Goal: Task Accomplishment & Management: Complete application form

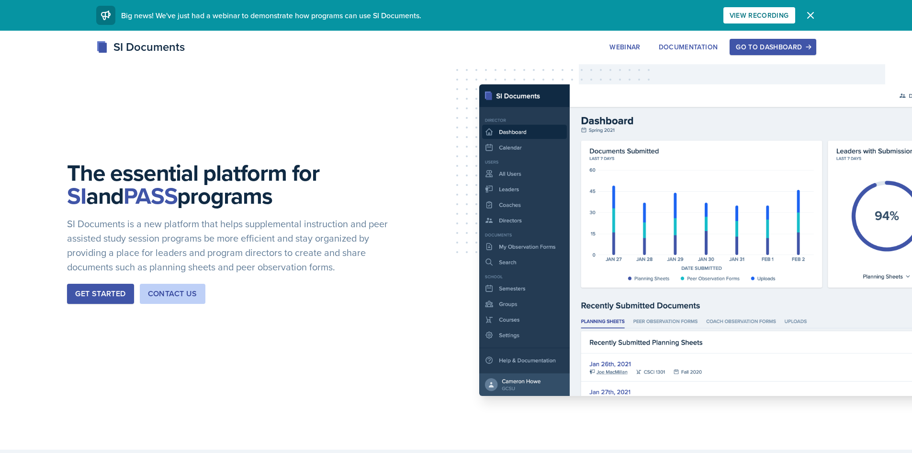
click at [750, 45] on div "Go to Dashboard" at bounding box center [773, 47] width 74 height 8
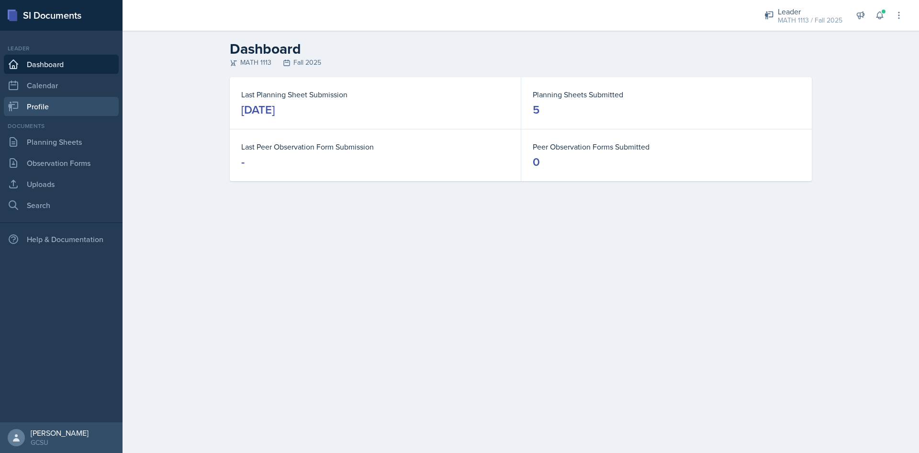
click at [34, 110] on link "Profile" at bounding box center [61, 106] width 115 height 19
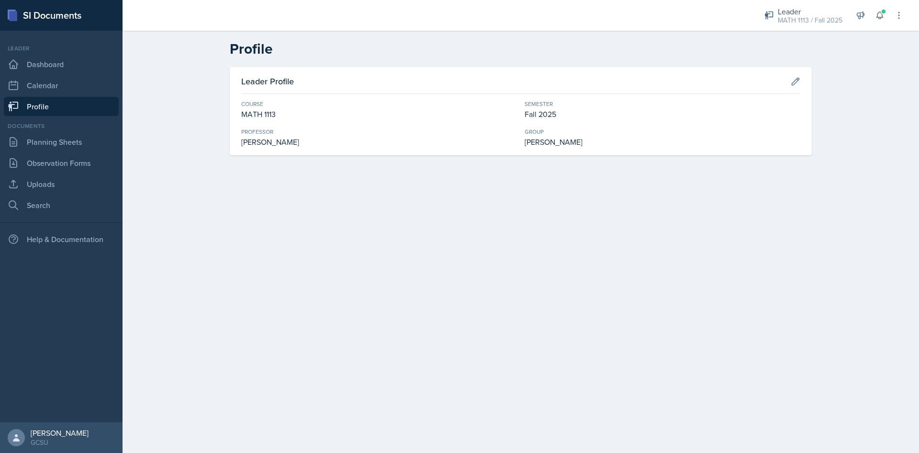
click at [39, 126] on div "Documents" at bounding box center [61, 126] width 115 height 9
click at [41, 136] on link "Planning Sheets" at bounding box center [61, 141] width 115 height 19
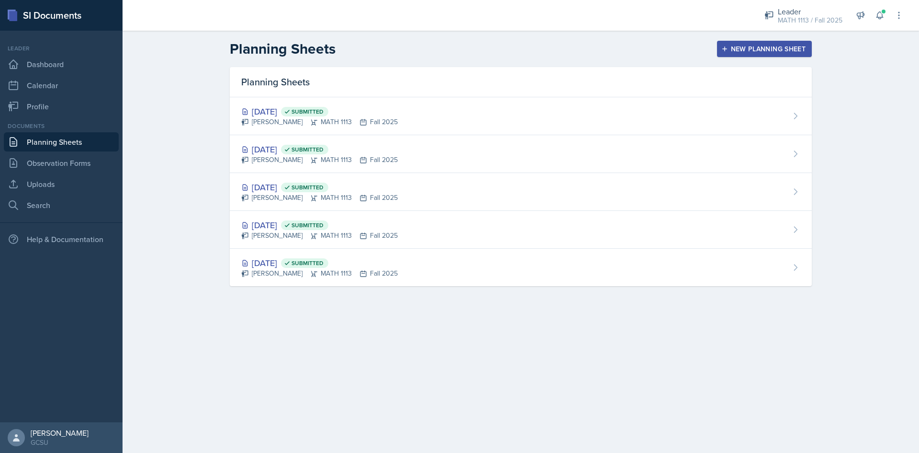
click at [783, 47] on div "New Planning Sheet" at bounding box center [765, 49] width 82 height 8
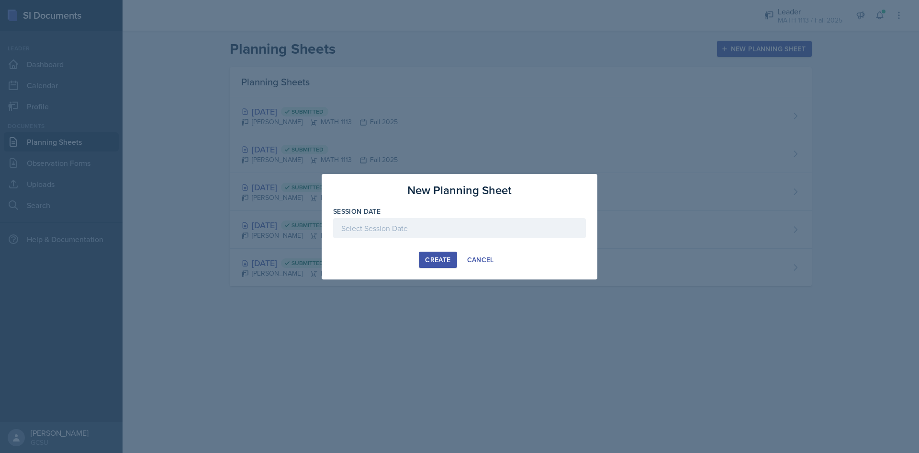
click at [414, 226] on div at bounding box center [459, 228] width 253 height 20
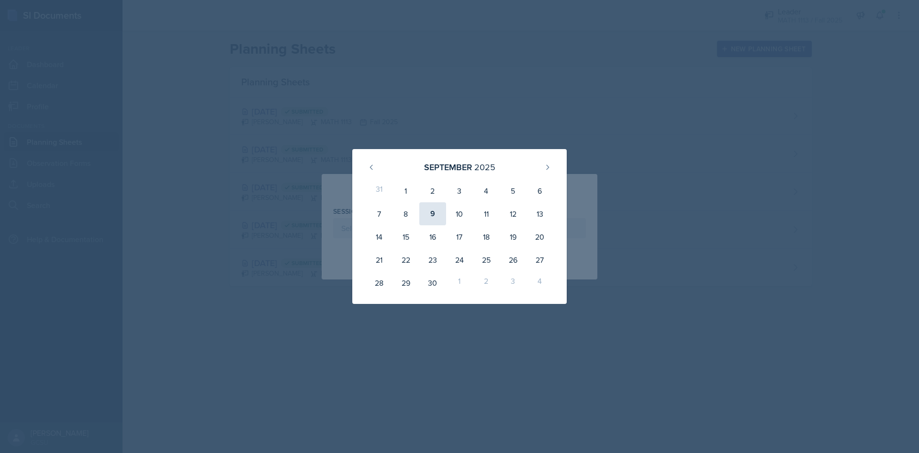
click at [438, 215] on div "9" at bounding box center [433, 213] width 27 height 23
type input "[DATE]"
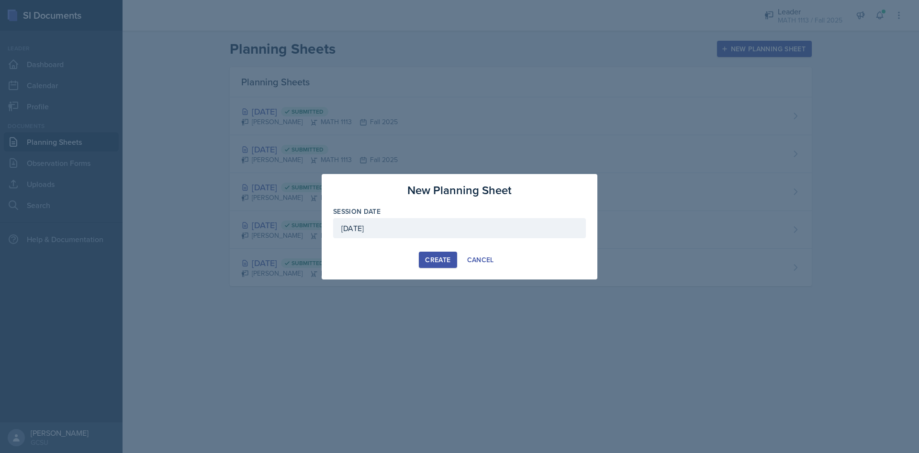
click at [439, 259] on div "Create" at bounding box center [437, 260] width 25 height 8
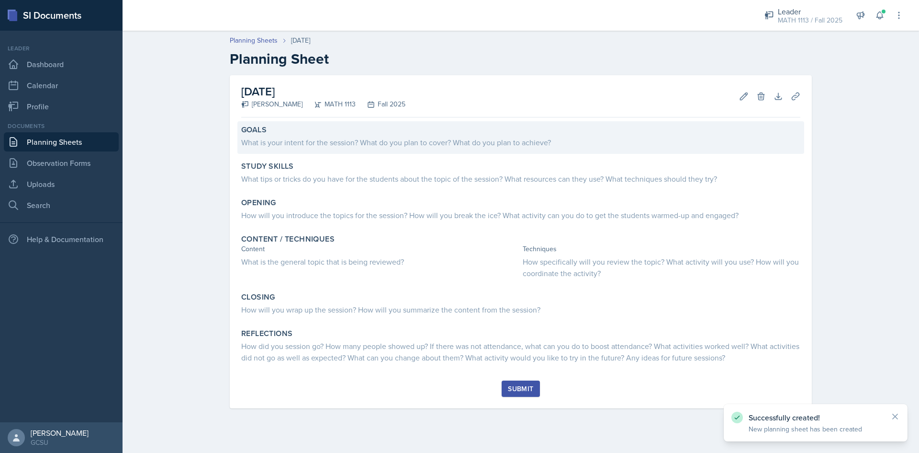
click at [413, 142] on div "What is your intent for the session? What do you plan to cover? What do you pla…" at bounding box center [520, 141] width 559 height 11
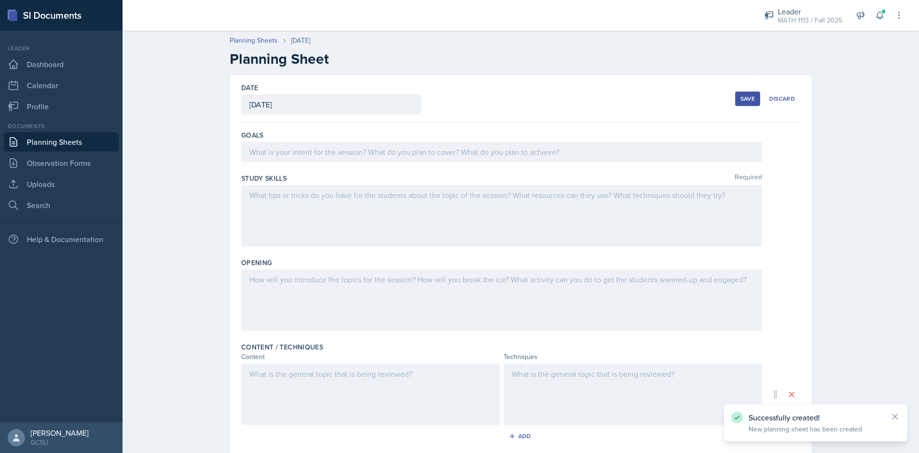
click at [413, 142] on div at bounding box center [501, 152] width 521 height 20
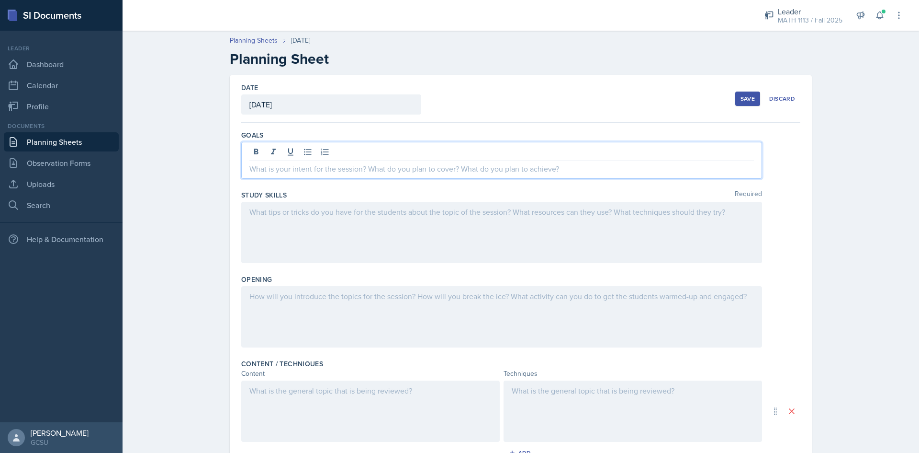
click at [52, 145] on link "Planning Sheets" at bounding box center [61, 141] width 115 height 19
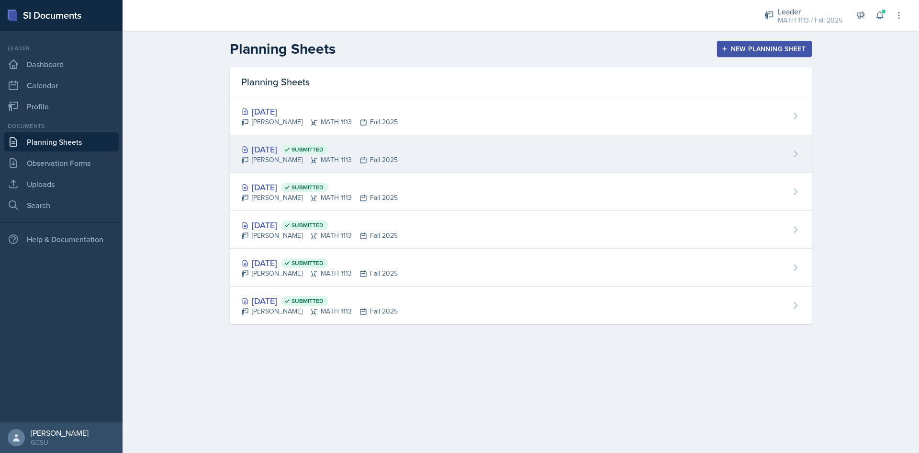
click at [472, 150] on div "[DATE] Submitted [PERSON_NAME] MATH 1113 Fall 2025" at bounding box center [521, 154] width 582 height 38
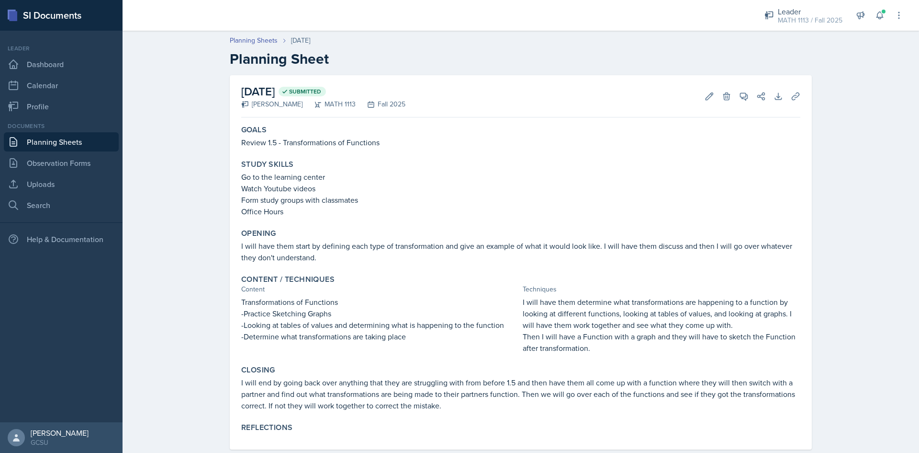
click at [72, 137] on link "Planning Sheets" at bounding box center [61, 141] width 115 height 19
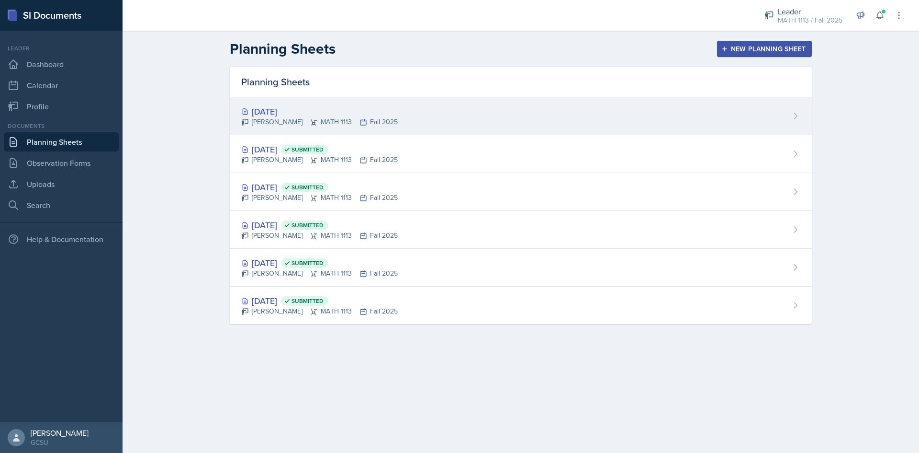
click at [317, 119] on div "[PERSON_NAME] MATH 1113 Fall 2025" at bounding box center [319, 122] width 157 height 10
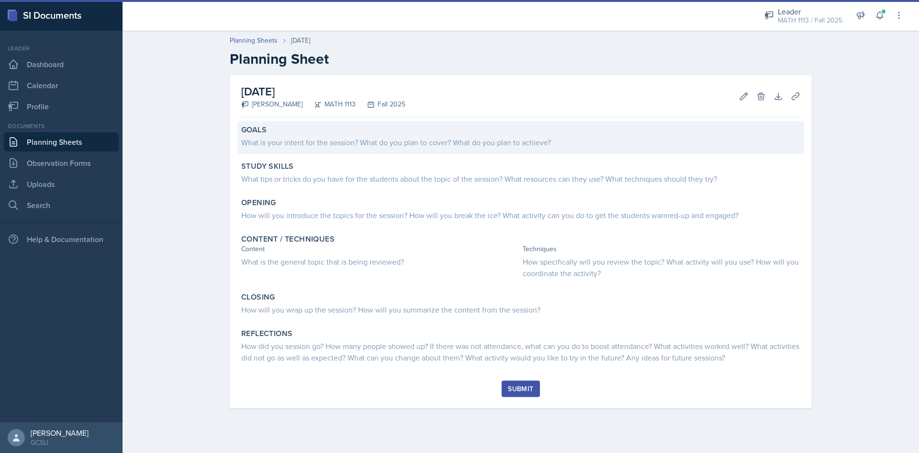
click at [307, 137] on div "What is your intent for the session? What do you plan to cover? What do you pla…" at bounding box center [520, 141] width 559 height 11
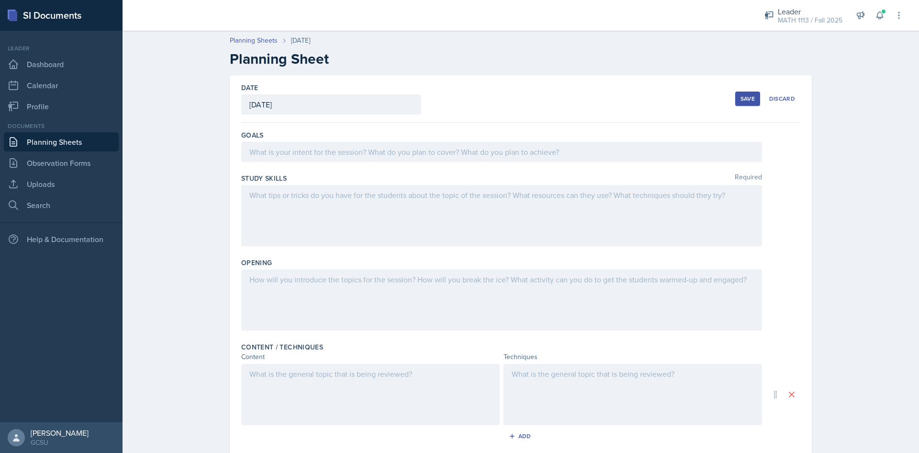
click at [307, 137] on div "Goals" at bounding box center [520, 135] width 559 height 10
click at [314, 155] on div at bounding box center [501, 152] width 521 height 20
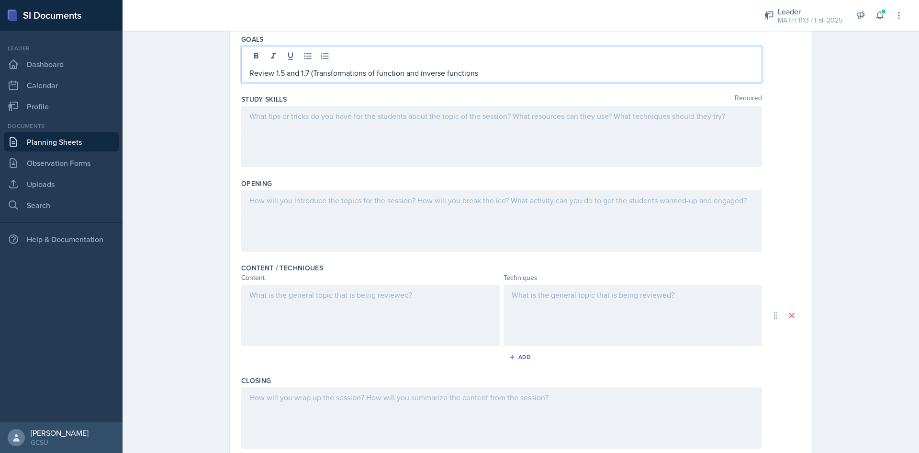
click at [375, 130] on div at bounding box center [501, 136] width 521 height 61
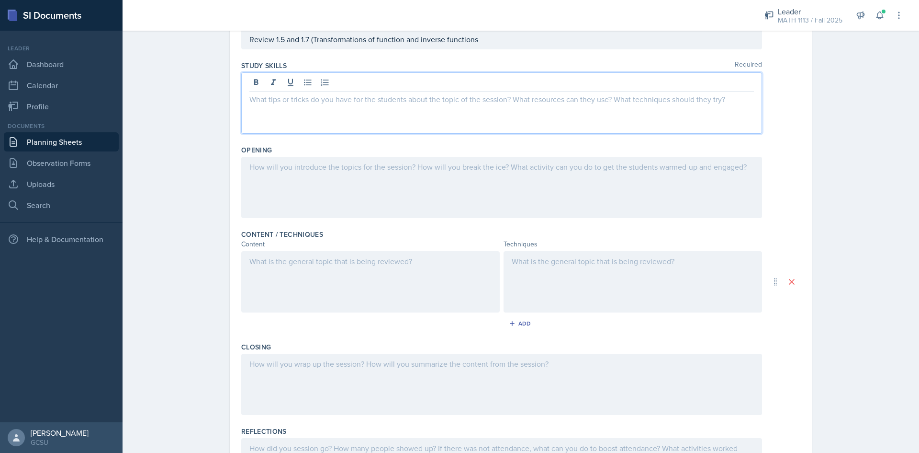
click at [63, 143] on link "Planning Sheets" at bounding box center [61, 141] width 115 height 19
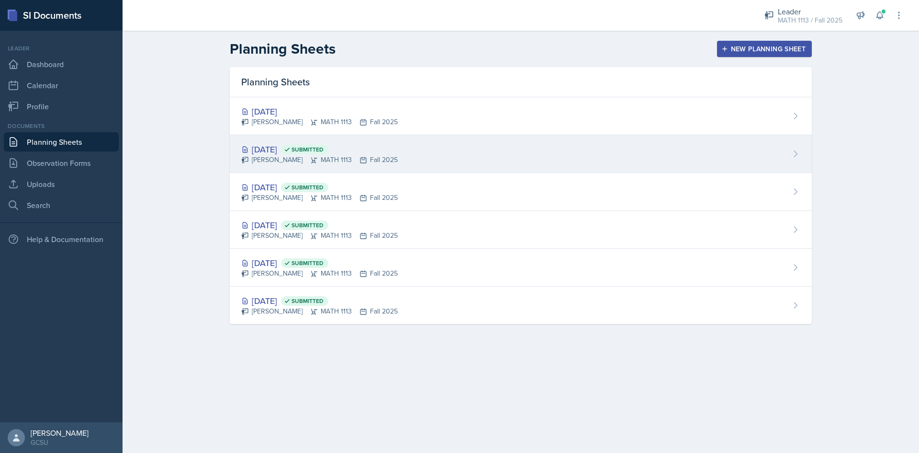
click at [393, 167] on div "[DATE] Submitted [PERSON_NAME] MATH 1113 Fall 2025" at bounding box center [521, 154] width 582 height 38
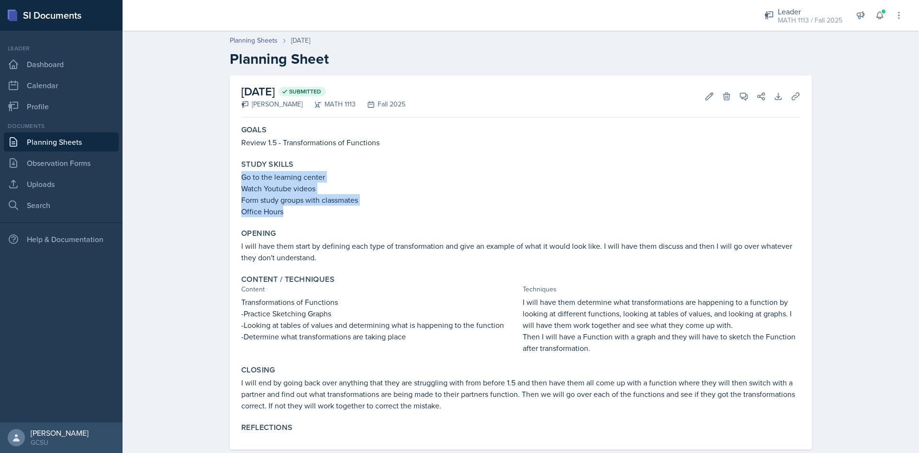
drag, startPoint x: 294, startPoint y: 211, endPoint x: 232, endPoint y: 173, distance: 72.2
click at [232, 173] on div "[DATE] Submitted [PERSON_NAME] MATH 1113 Fall 2025 Edit Delete View Comments Co…" at bounding box center [521, 262] width 582 height 374
copy div "Go to the learning center Watch Youtube videos Form study groups with classmate…"
click at [81, 141] on link "Planning Sheets" at bounding box center [61, 141] width 115 height 19
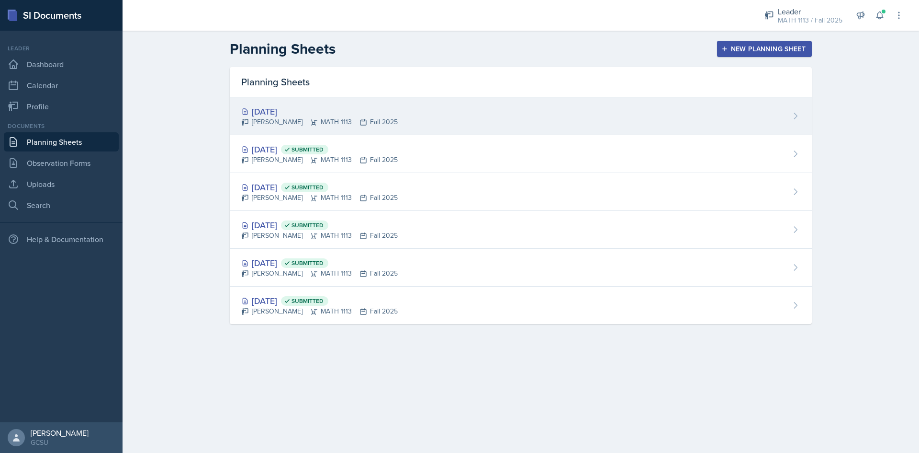
click at [401, 108] on div "[DATE] [PERSON_NAME] MATH 1113 Fall 2025" at bounding box center [521, 116] width 582 height 38
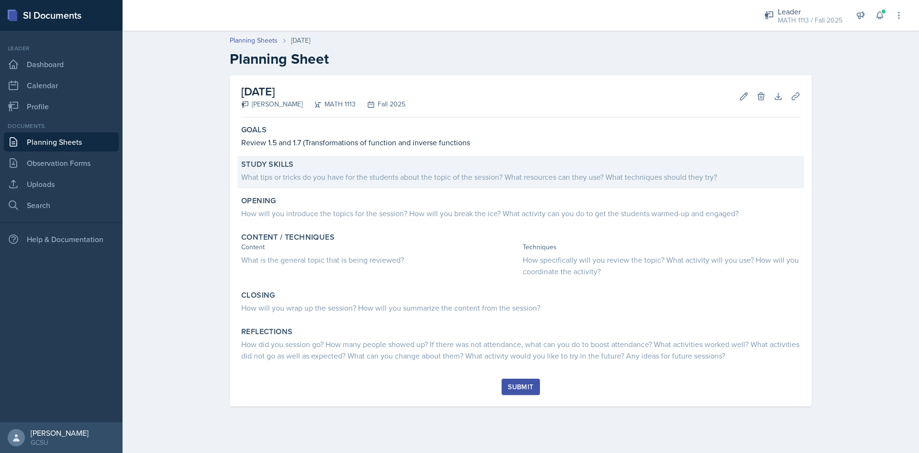
click at [322, 178] on div "What tips or tricks do you have for the students about the topic of the session…" at bounding box center [520, 176] width 559 height 11
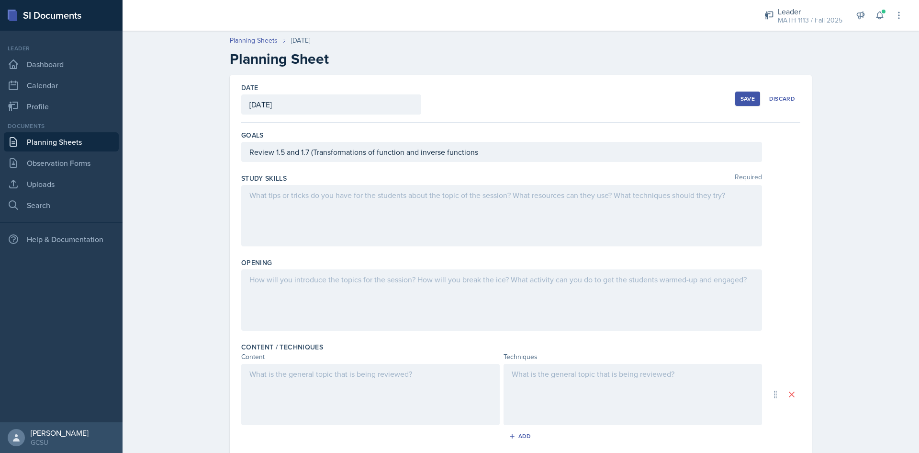
click at [310, 192] on div at bounding box center [501, 215] width 521 height 61
click at [310, 192] on button at bounding box center [307, 194] width 13 height 13
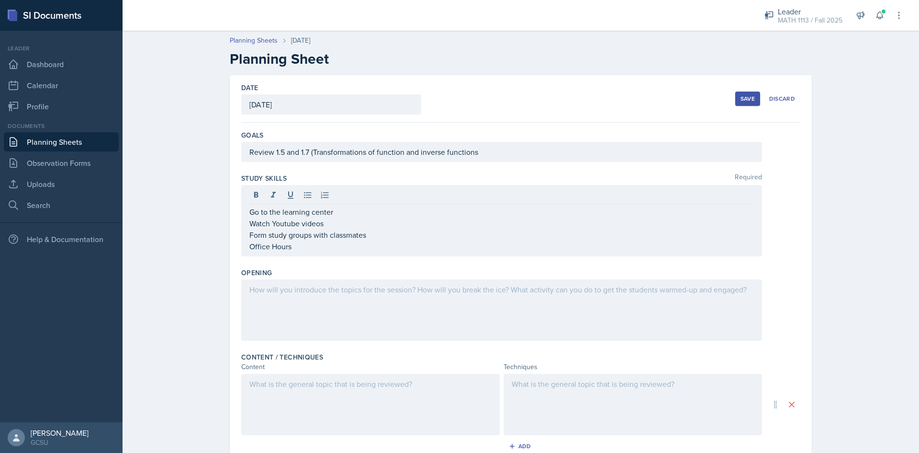
click at [358, 312] on div at bounding box center [501, 309] width 521 height 61
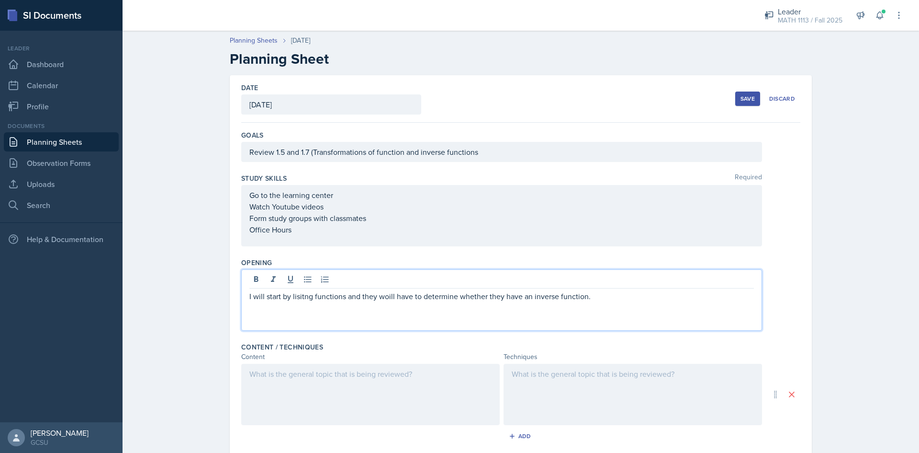
click at [385, 302] on div "I will start by lisitng functions and they woill have to determine whether they…" at bounding box center [501, 299] width 521 height 61
click at [383, 298] on p "I will start by lisitng functions and they woill have to determine whether they…" at bounding box center [502, 295] width 505 height 11
click at [300, 297] on p "I will start by lisitng functions and they will have to determine whether they …" at bounding box center [502, 295] width 505 height 11
click at [589, 295] on p "I will start by listing functions and they will have to determine whether they …" at bounding box center [502, 295] width 505 height 11
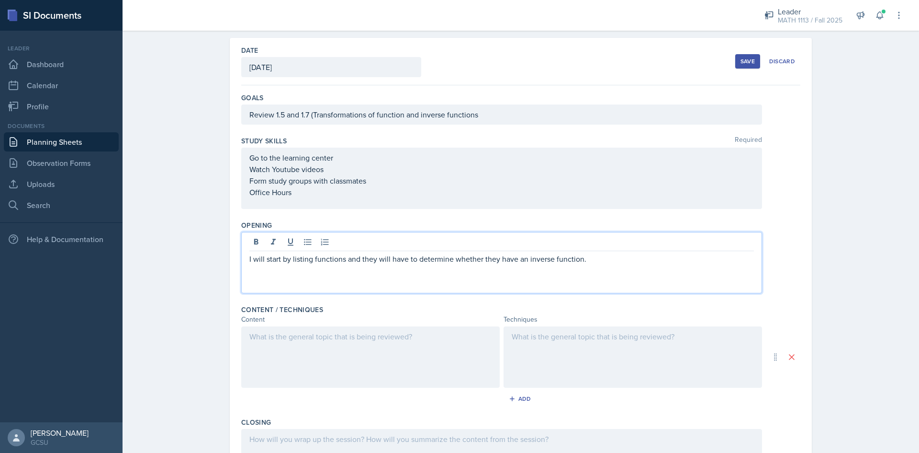
scroll to position [96, 0]
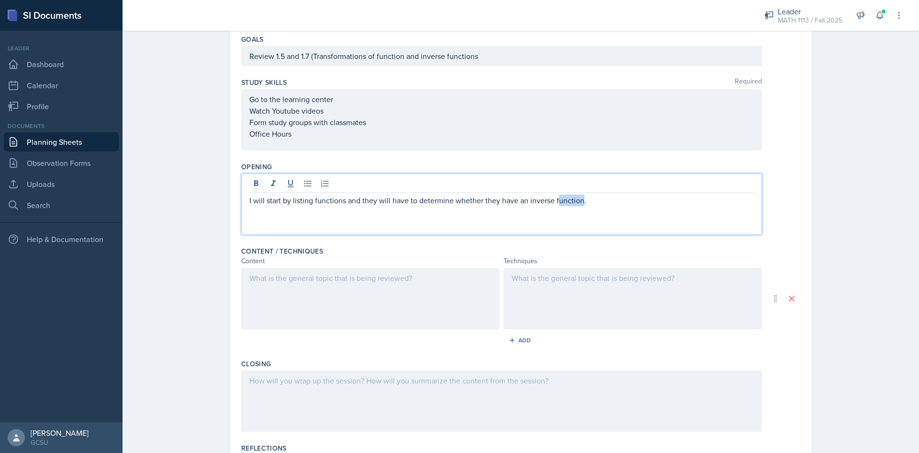
drag, startPoint x: 578, startPoint y: 204, endPoint x: 553, endPoint y: 202, distance: 24.9
click at [553, 202] on p "I will start by listing functions and they will have to determine whether they …" at bounding box center [502, 199] width 505 height 11
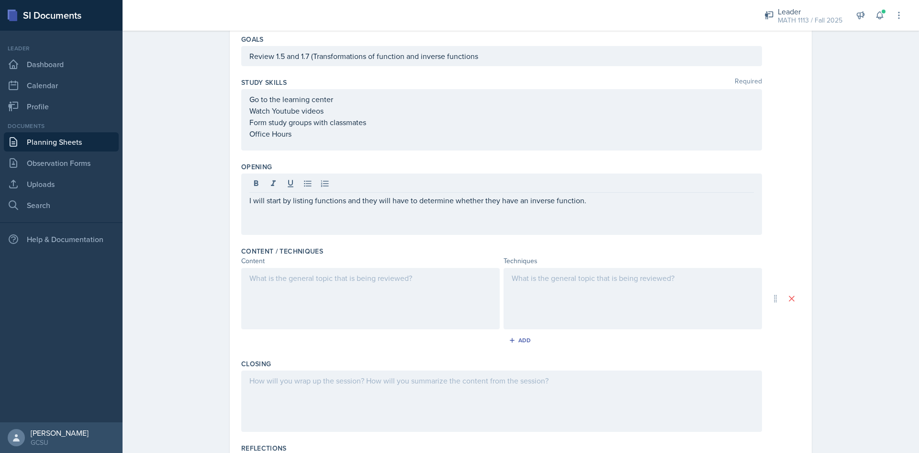
click at [340, 299] on div at bounding box center [370, 298] width 259 height 61
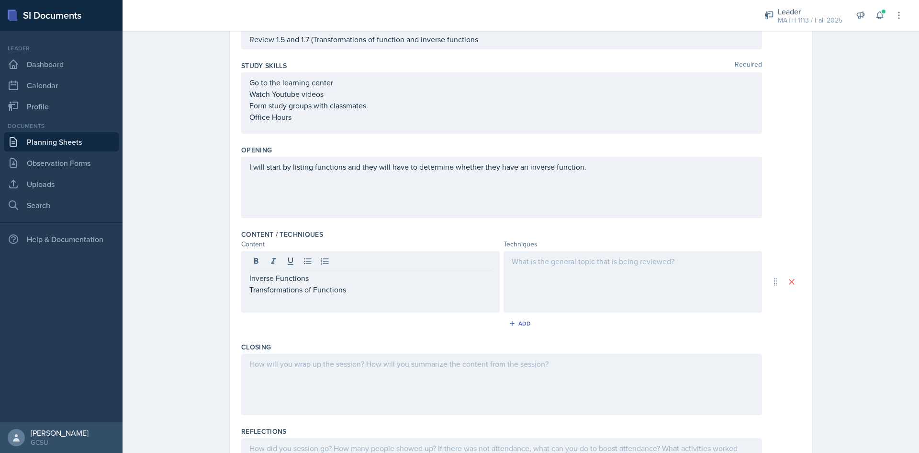
click at [537, 276] on div at bounding box center [633, 281] width 259 height 61
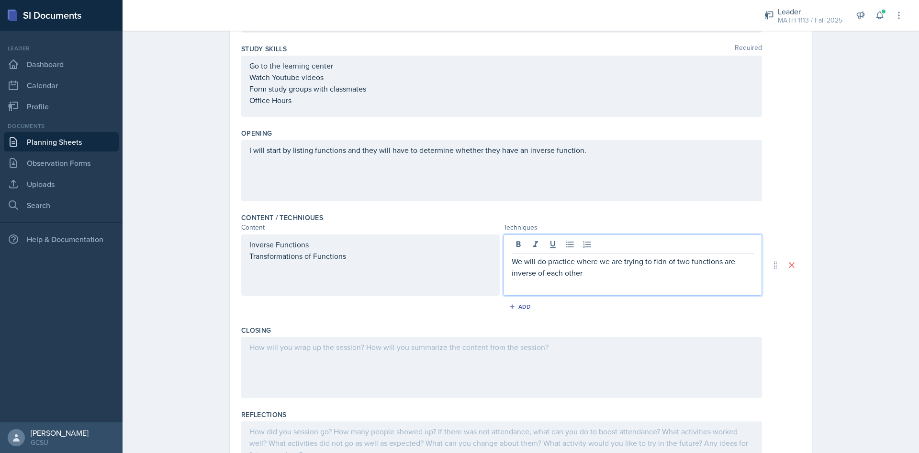
click at [655, 261] on p "We will do practice where we are trying to fidn of two functions are inverse of…" at bounding box center [633, 266] width 242 height 23
click at [606, 273] on p "We will do practice where we are trying to find of two functions are inverse of…" at bounding box center [633, 266] width 242 height 23
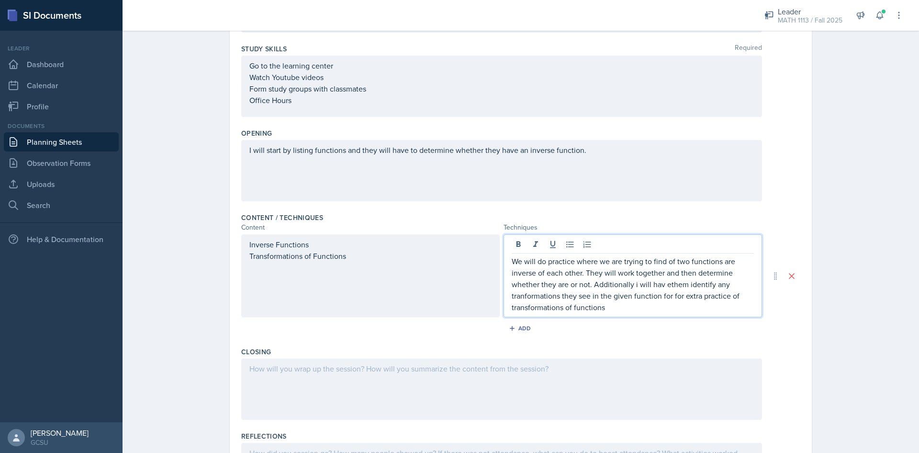
click at [529, 293] on p "We will do practice where we are trying to find of two functions are inverse of…" at bounding box center [633, 283] width 242 height 57
click at [661, 287] on p "We will do practice where we are trying to find of two functions are inverse of…" at bounding box center [633, 283] width 242 height 57
click at [665, 285] on p "We will do practice where we are trying to find of two functions are inverse of…" at bounding box center [633, 283] width 242 height 57
click at [663, 284] on p "We will do practice where we are trying to find of two functions are inverse of…" at bounding box center [633, 283] width 242 height 57
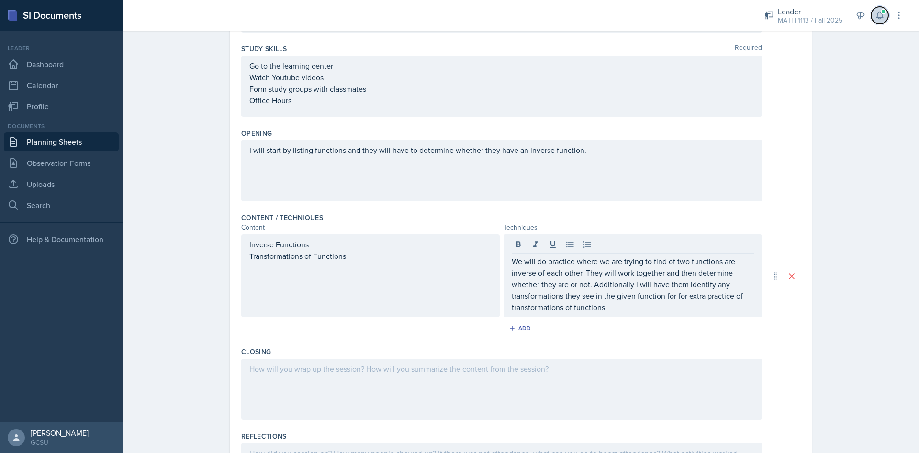
click at [885, 18] on button at bounding box center [880, 15] width 17 height 17
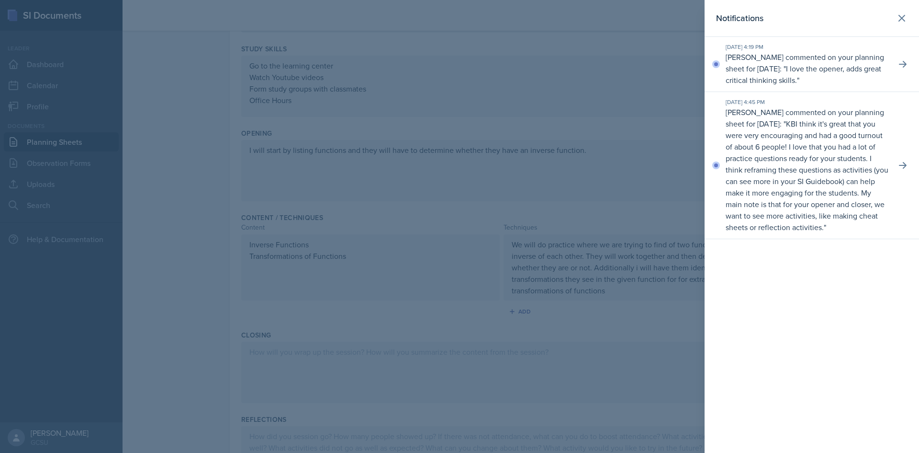
click at [541, 190] on div at bounding box center [459, 226] width 919 height 453
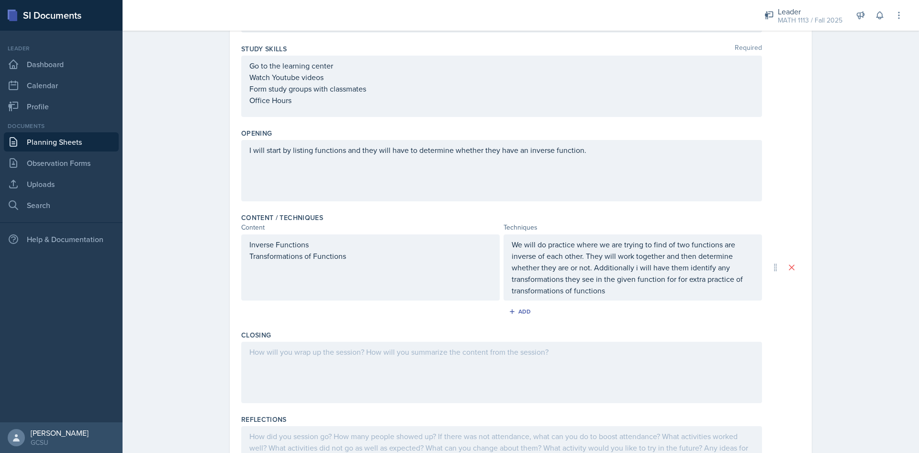
click at [401, 362] on div at bounding box center [501, 371] width 521 height 61
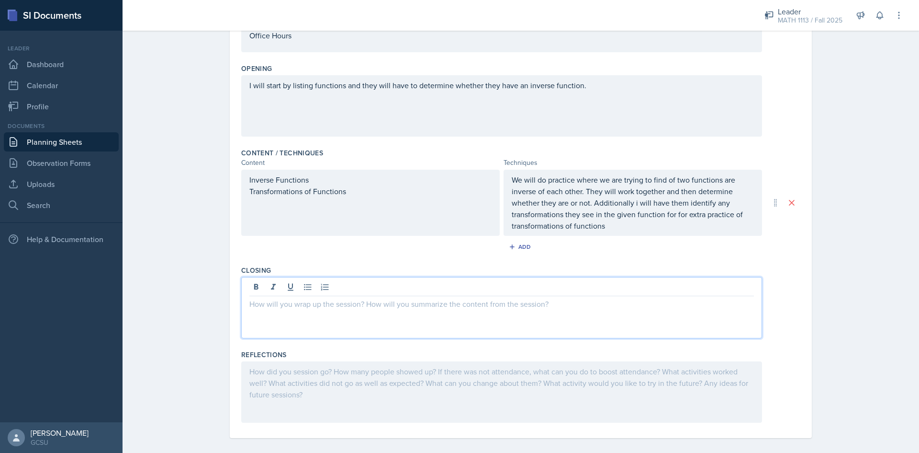
scroll to position [146, 0]
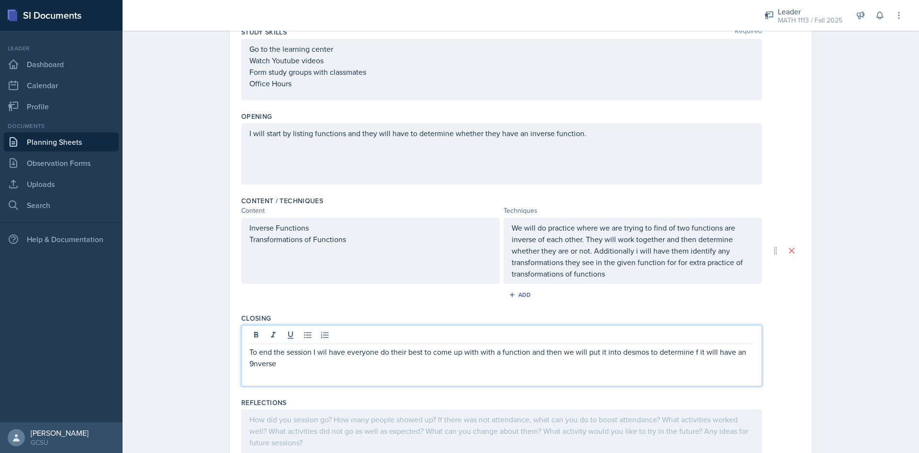
click at [250, 361] on p "To end the session I wil have everyone do their best to come up with with a fun…" at bounding box center [502, 357] width 505 height 23
click at [316, 355] on p "To end the session I wil have everyone do their best to come up with with a fun…" at bounding box center [502, 357] width 505 height 23
click at [324, 352] on p "To end the session I wil have everyone do their best to come up with with a fun…" at bounding box center [502, 357] width 505 height 23
click at [343, 365] on p "To end the session I will have everyone do their best to come up with with a fu…" at bounding box center [502, 357] width 505 height 23
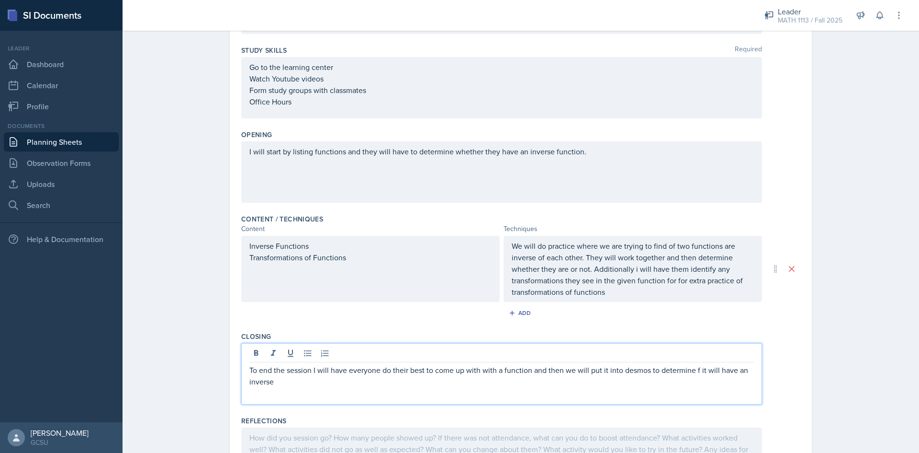
scroll to position [58, 0]
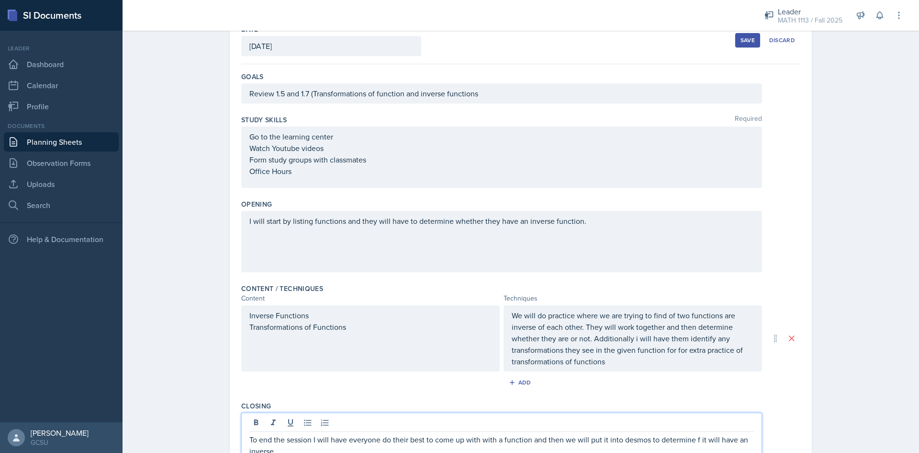
click at [743, 36] on div "Save" at bounding box center [748, 40] width 14 height 8
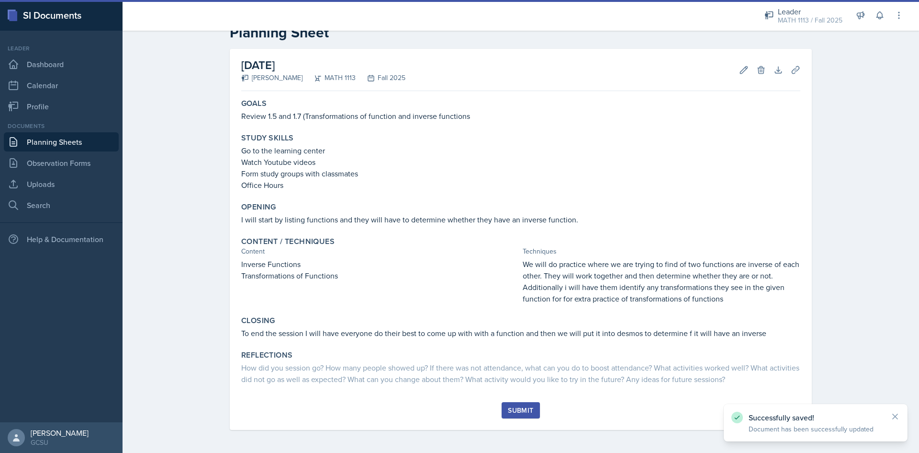
scroll to position [26, 0]
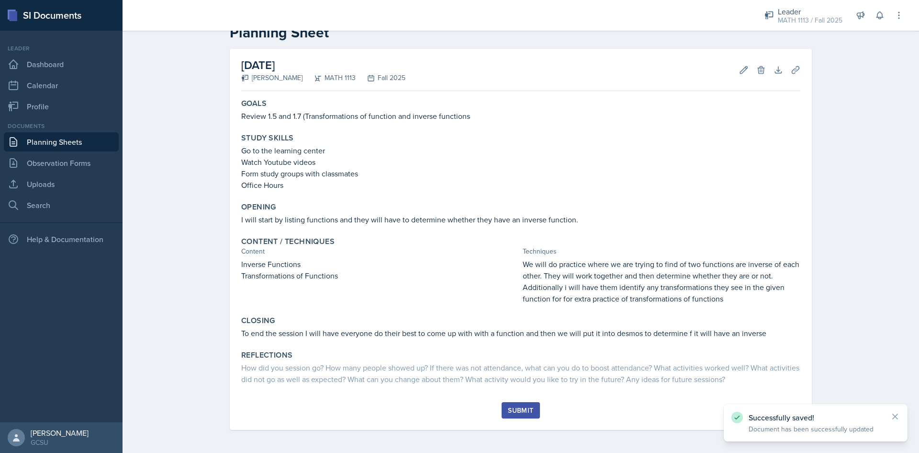
click at [517, 410] on div "Submit" at bounding box center [520, 410] width 25 height 8
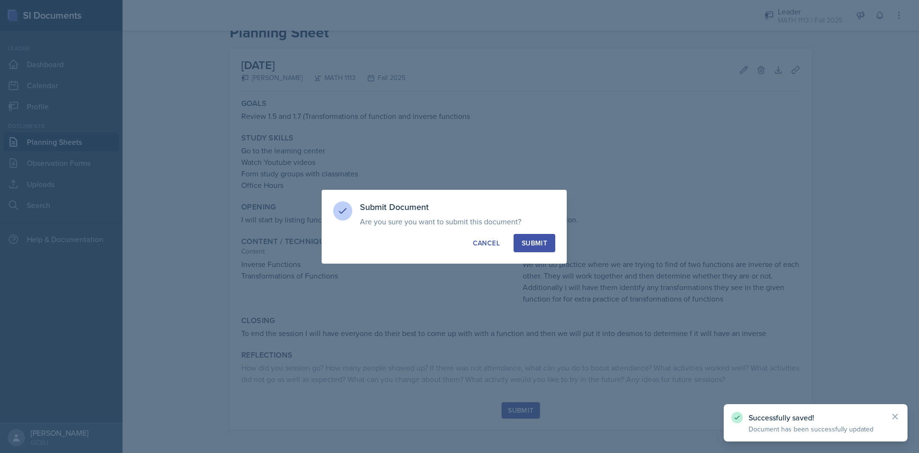
click at [546, 240] on div "Submit" at bounding box center [534, 243] width 25 height 10
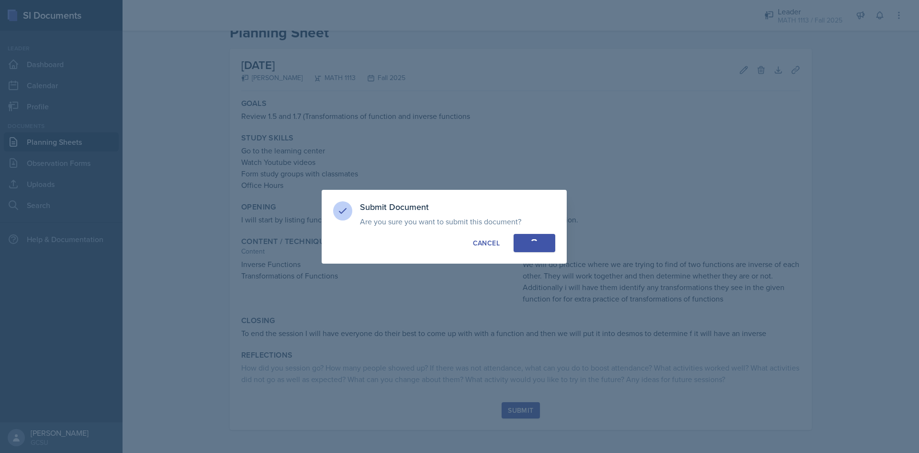
scroll to position [0, 0]
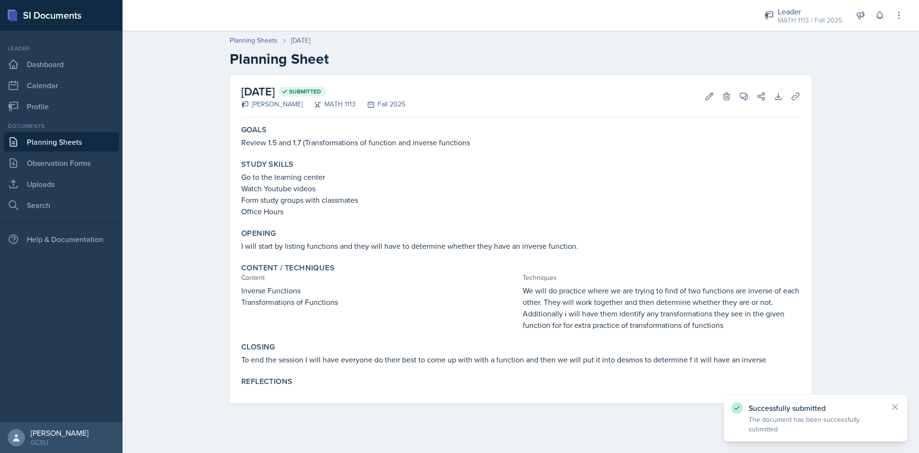
click at [87, 142] on link "Planning Sheets" at bounding box center [61, 141] width 115 height 19
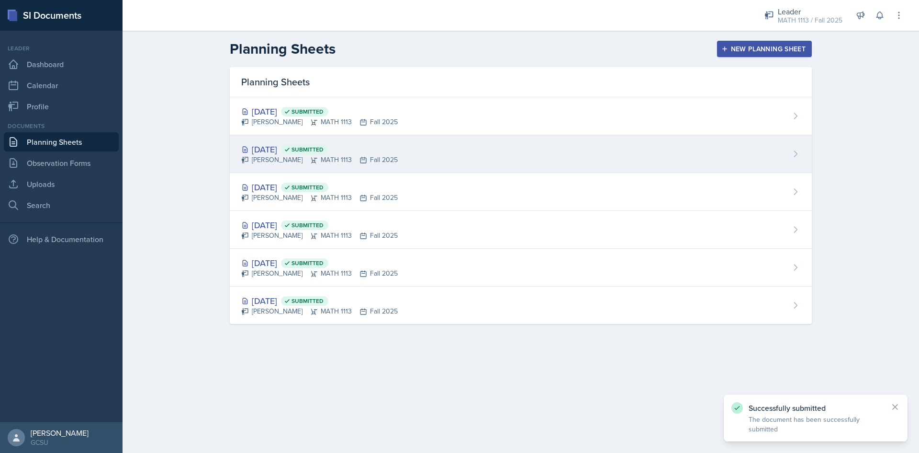
click at [424, 156] on div "[DATE] Submitted [PERSON_NAME] MATH 1113 Fall 2025" at bounding box center [521, 154] width 582 height 38
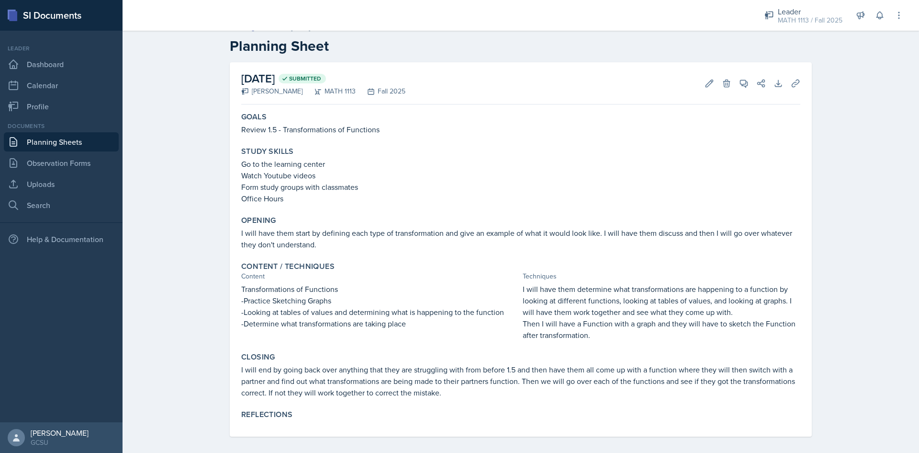
scroll to position [20, 0]
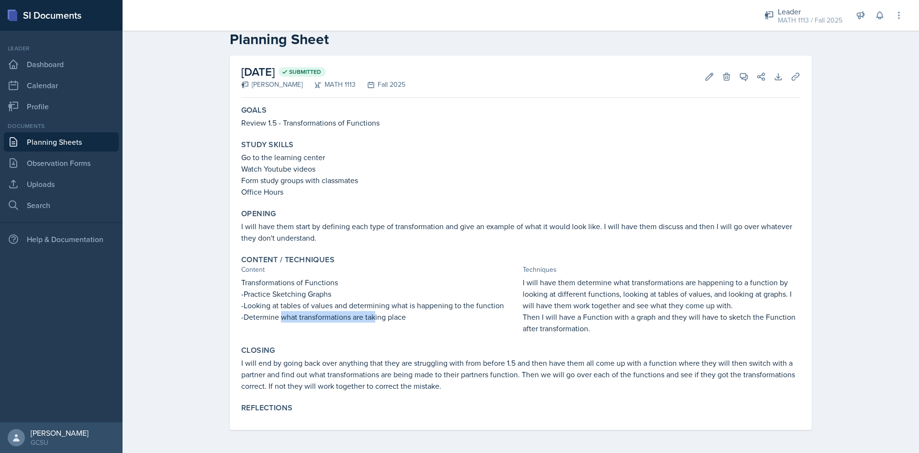
drag, startPoint x: 331, startPoint y: 319, endPoint x: 265, endPoint y: 307, distance: 67.6
click at [275, 314] on p "-Determine what transformations are taking place" at bounding box center [380, 316] width 278 height 11
click at [419, 349] on div "Closing" at bounding box center [520, 350] width 559 height 10
drag, startPoint x: 259, startPoint y: 371, endPoint x: 248, endPoint y: 371, distance: 11.0
click at [248, 371] on p "I will end by going back over anything that they are struggling with from befor…" at bounding box center [520, 374] width 559 height 34
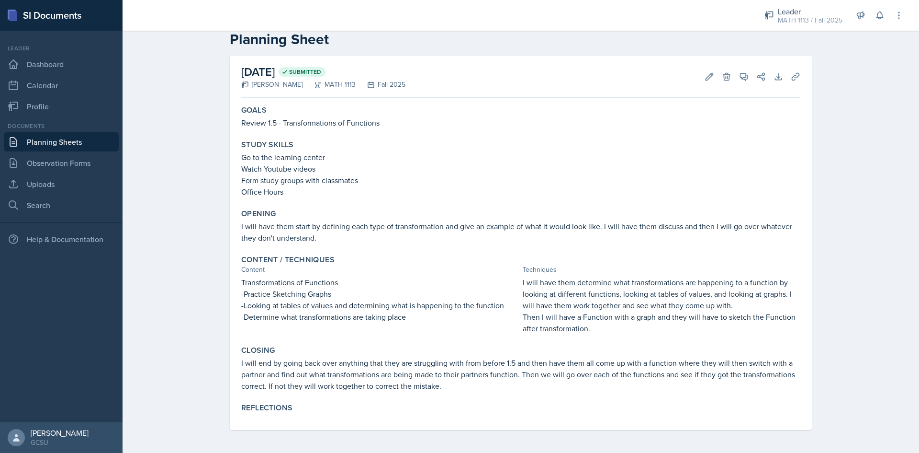
click at [358, 368] on p "I will end by going back over anything that they are struggling with from befor…" at bounding box center [520, 374] width 559 height 34
click at [701, 79] on button "Edit" at bounding box center [709, 76] width 17 height 17
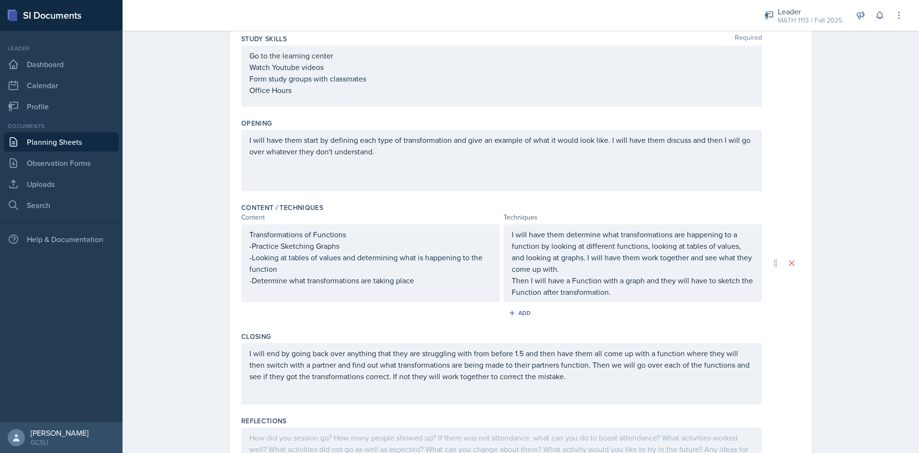
scroll to position [214, 0]
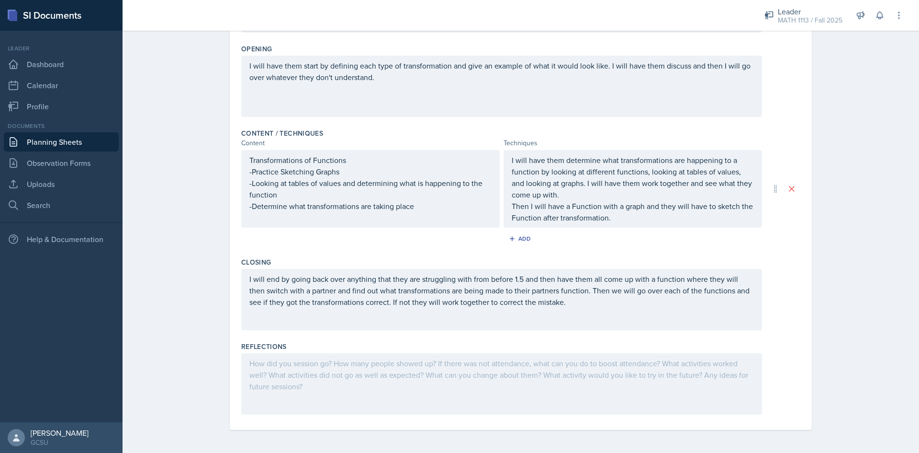
click at [386, 379] on div at bounding box center [501, 383] width 521 height 61
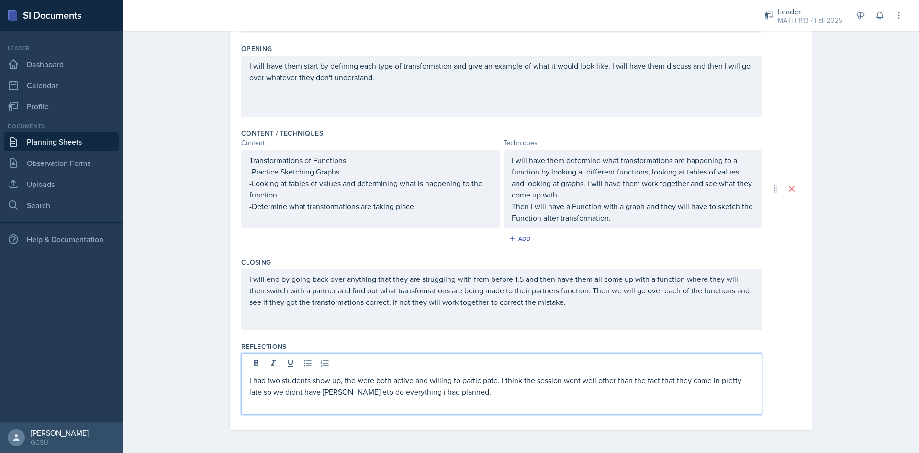
click at [318, 390] on p "I had two students show up, the were both active and willing to participate. I …" at bounding box center [502, 385] width 505 height 23
click at [282, 387] on p "I had two students show up, the were both active and willing to participate. I …" at bounding box center [502, 385] width 505 height 23
click at [450, 397] on div "I had two students show up, the were both active and willing to participate. I …" at bounding box center [501, 383] width 521 height 61
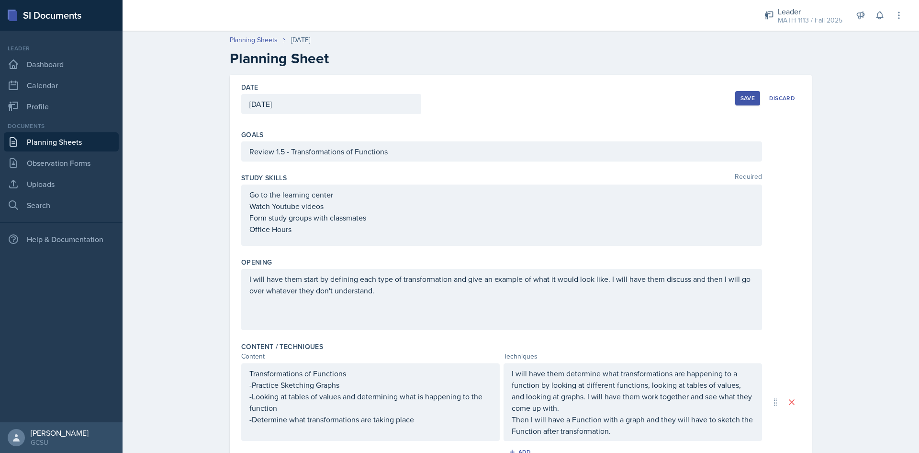
scroll to position [0, 0]
click at [744, 101] on div "Save" at bounding box center [748, 99] width 14 height 8
